Goal: Information Seeking & Learning: Stay updated

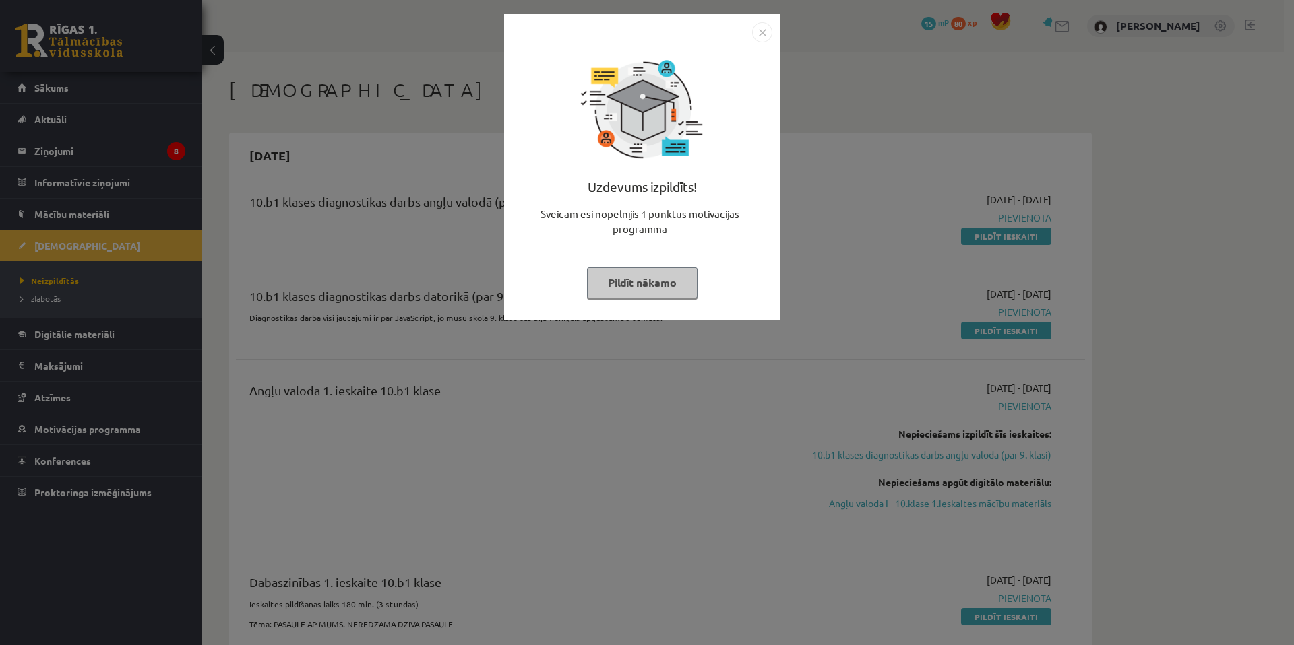
click at [763, 24] on img "Close" at bounding box center [762, 32] width 20 height 20
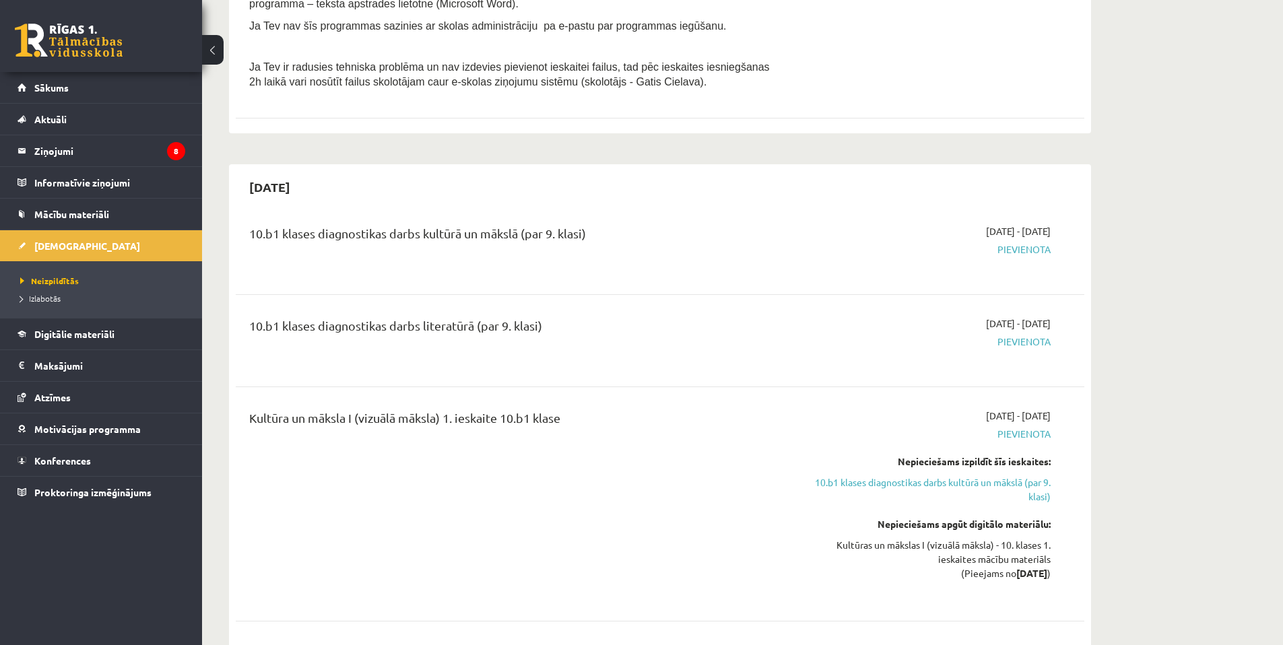
scroll to position [881, 0]
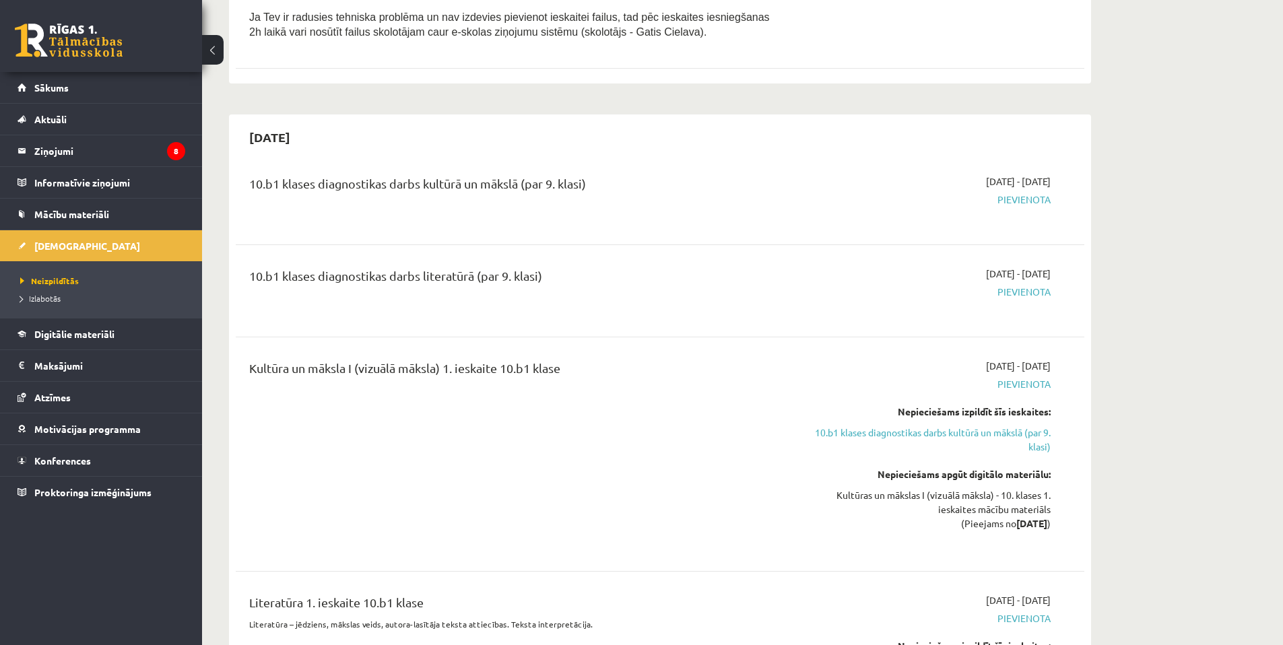
click at [1044, 387] on span "Pievienota" at bounding box center [924, 384] width 254 height 14
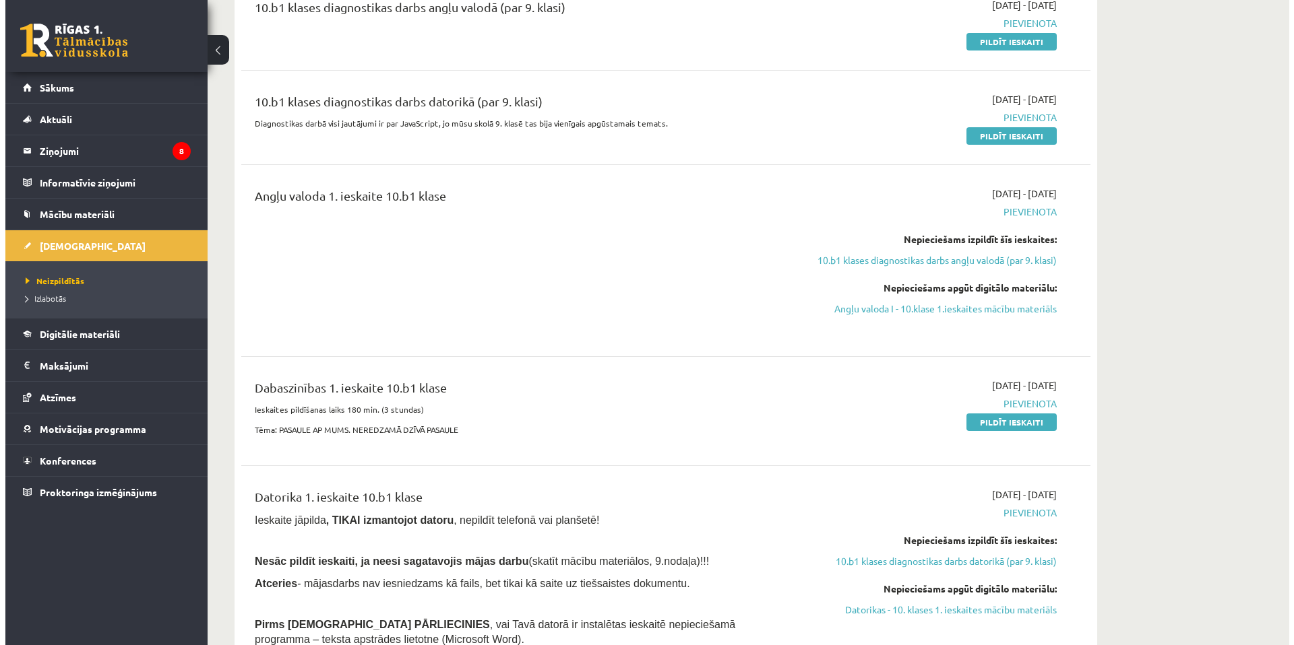
scroll to position [0, 0]
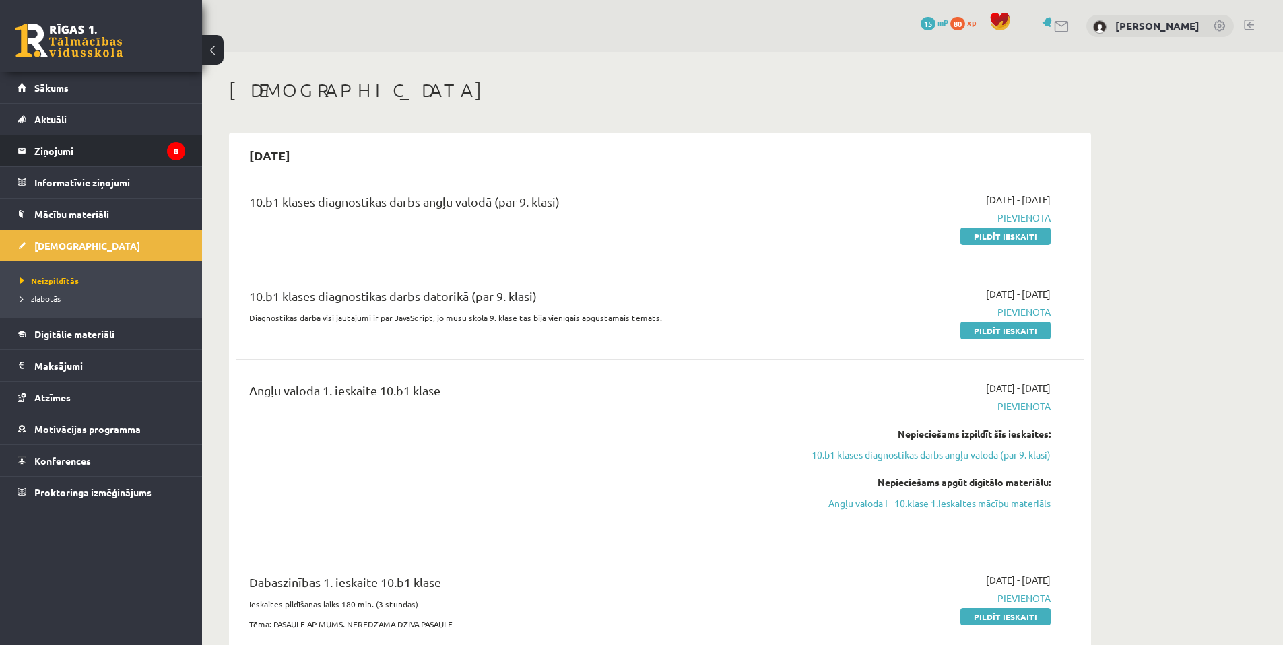
click at [148, 148] on legend "Ziņojumi 8" at bounding box center [109, 150] width 151 height 31
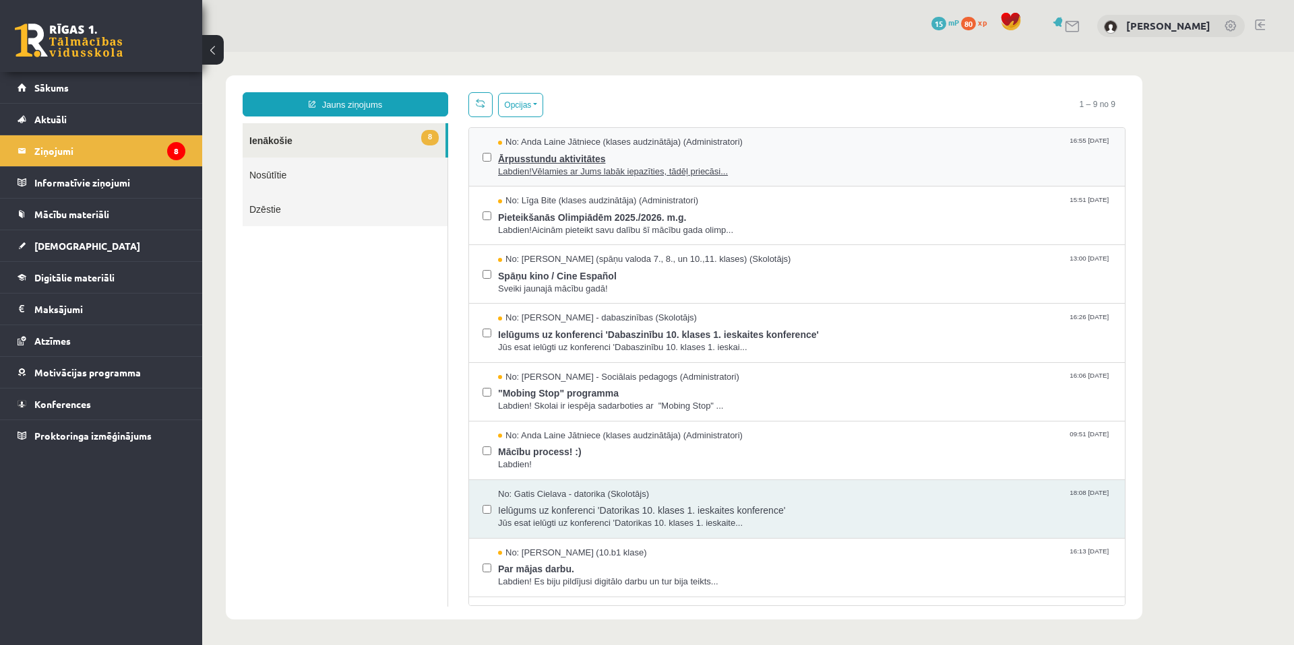
click at [816, 148] on div "No: Anda Laine Jātniece (klases audzinātāja) (Administratori) 16:55 10/09/2025" at bounding box center [804, 142] width 613 height 13
click at [139, 118] on link "Aktuāli" at bounding box center [102, 119] width 168 height 31
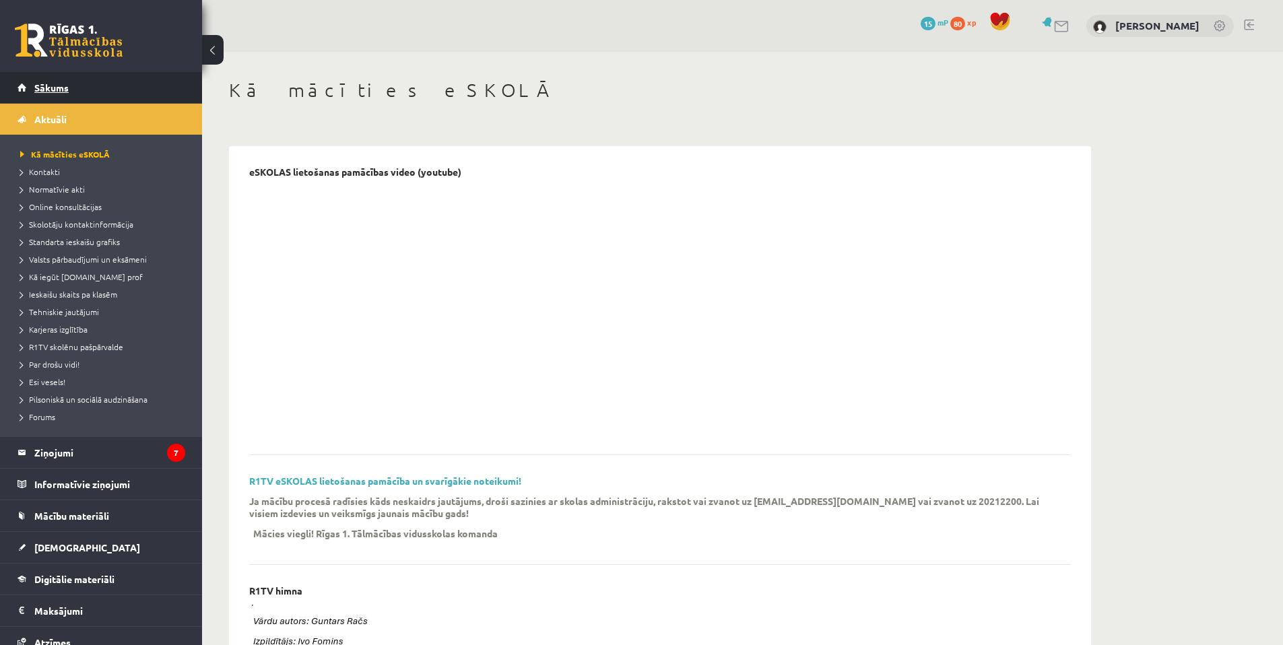
click at [135, 92] on link "Sākums" at bounding box center [102, 87] width 168 height 31
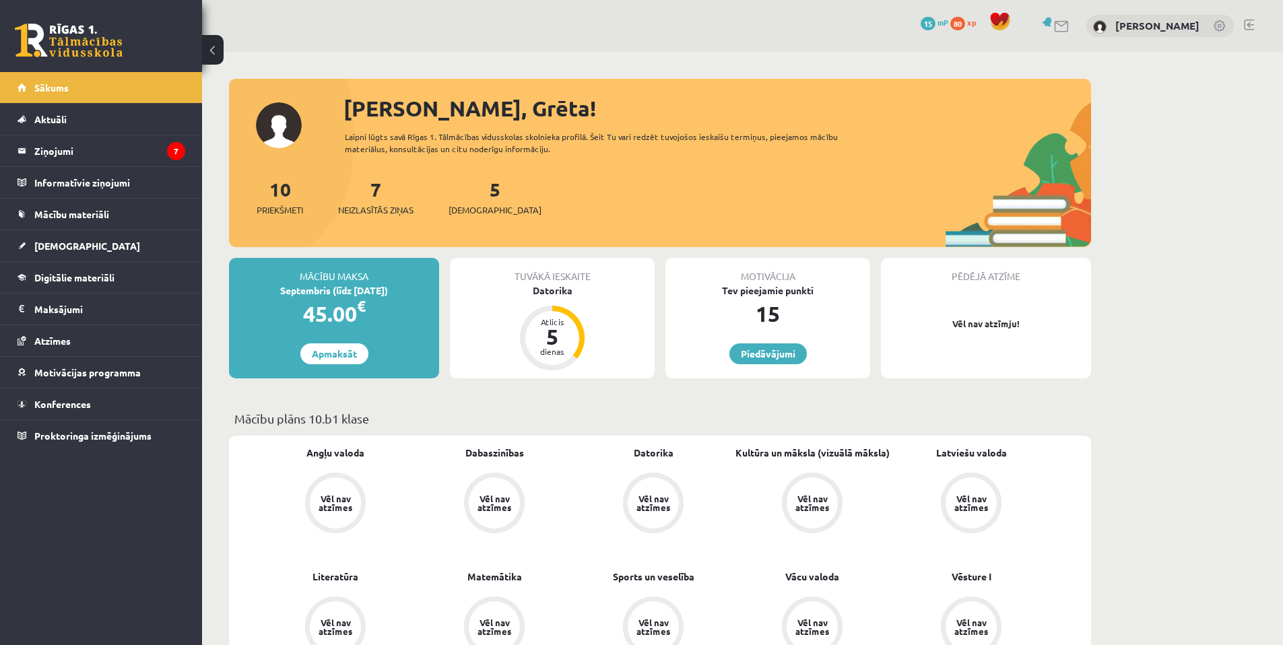
click at [637, 313] on div "Tuvākā ieskaite [GEOGRAPHIC_DATA] Atlicis 5 dienas" at bounding box center [552, 318] width 205 height 121
click at [112, 151] on legend "Ziņojumi 7" at bounding box center [109, 150] width 151 height 31
